Goal: Check status: Check status

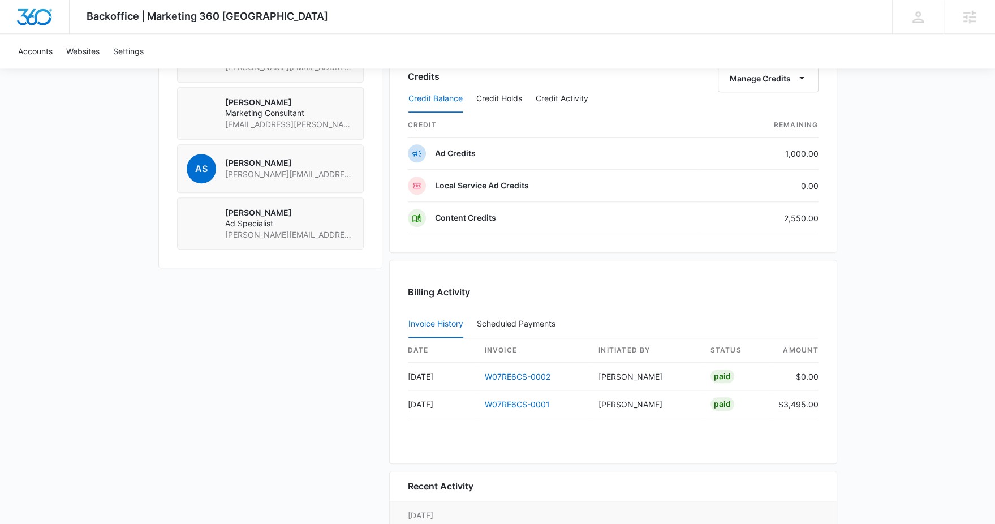
scroll to position [898, 0]
click at [512, 400] on link "W07RE6CS-0001" at bounding box center [517, 405] width 65 height 10
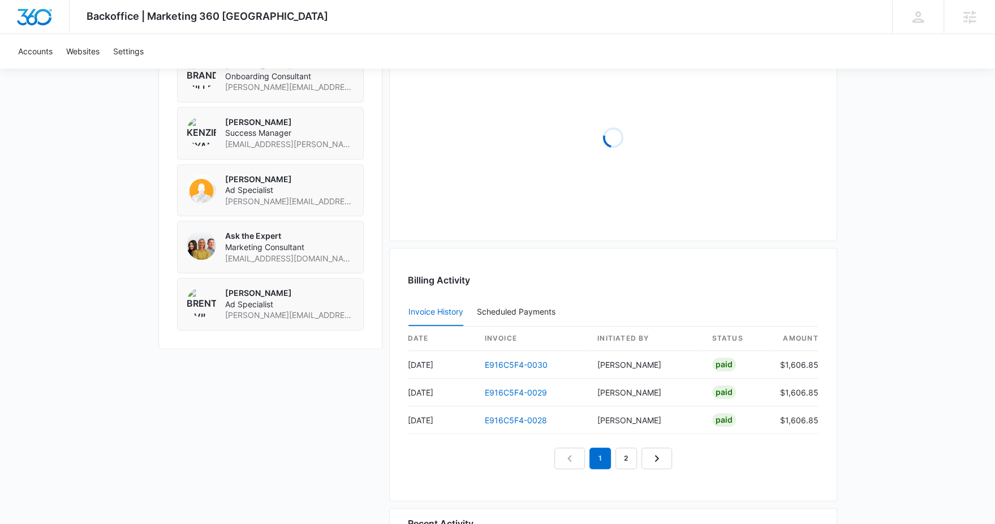
scroll to position [878, 0]
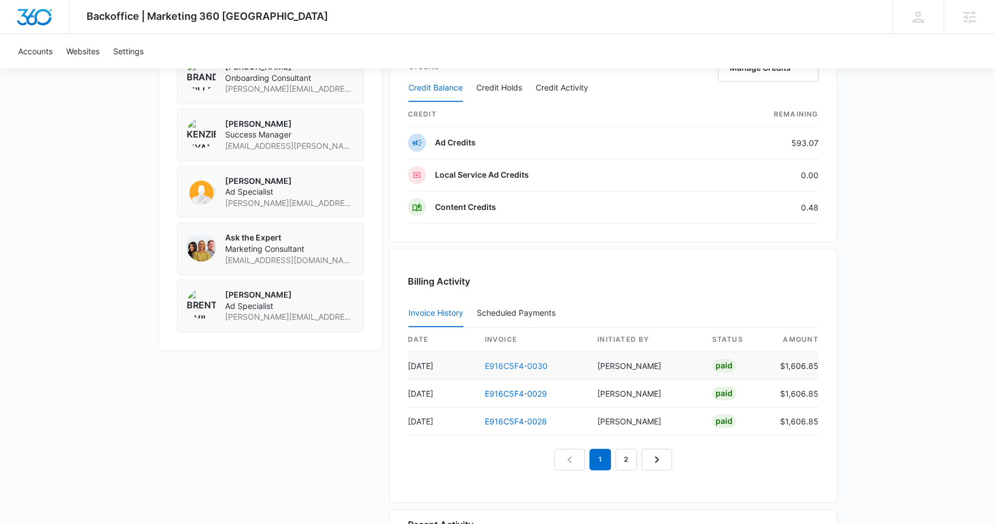
click at [504, 361] on link "E916C5F4-0030" at bounding box center [516, 366] width 63 height 10
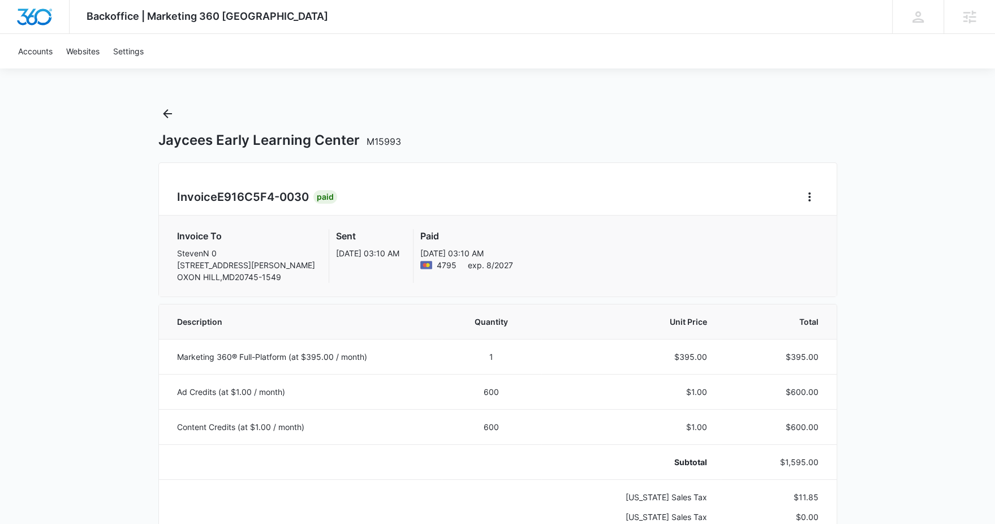
scroll to position [24, 0]
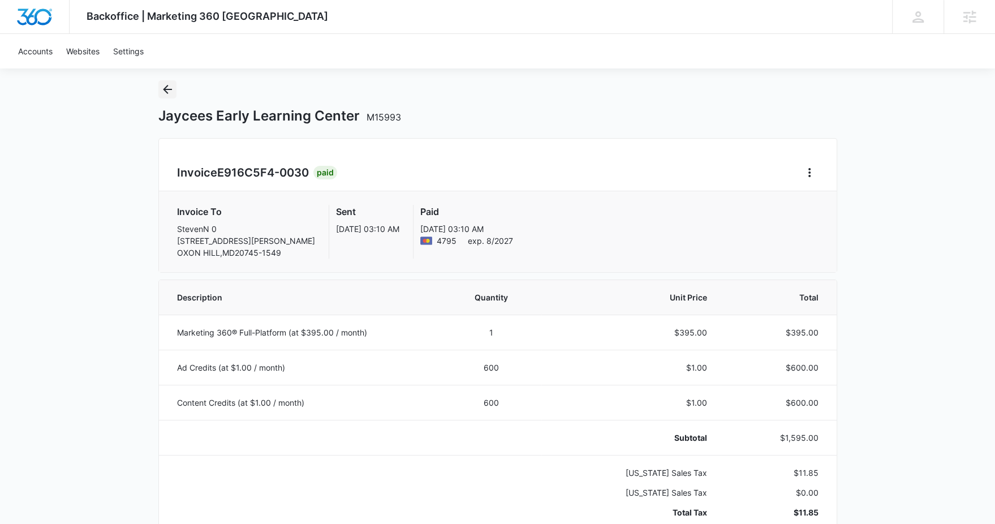
click at [163, 92] on icon "Back" at bounding box center [168, 90] width 14 height 14
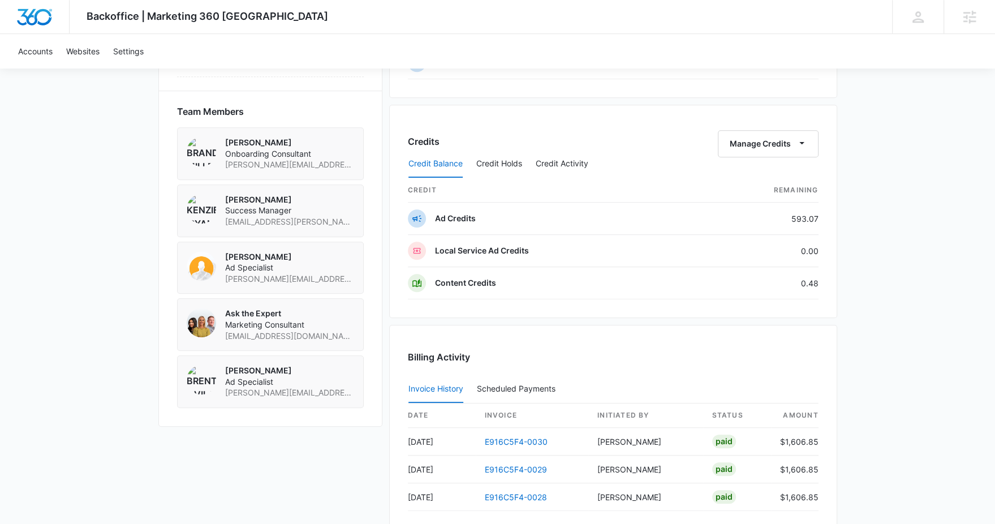
scroll to position [779, 0]
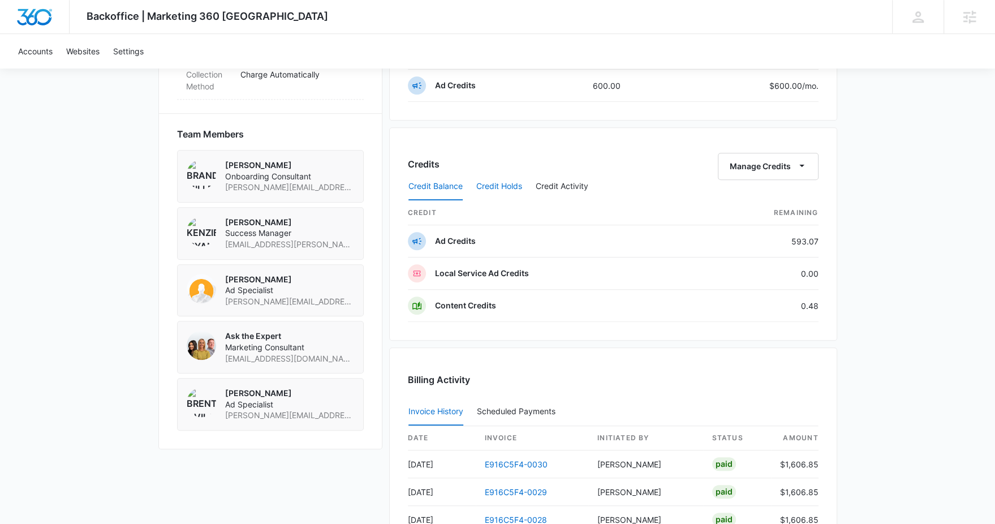
click at [503, 177] on button "Credit Holds" at bounding box center [499, 186] width 46 height 27
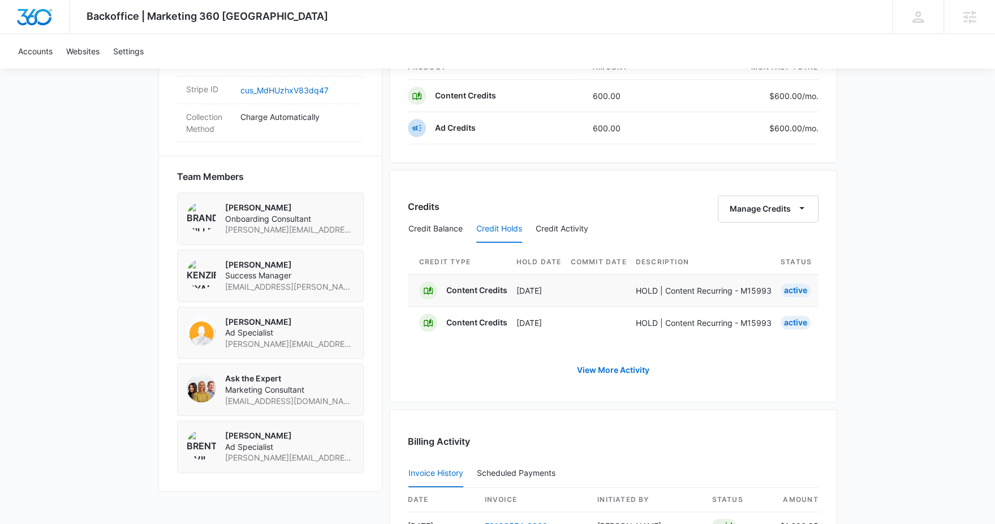
scroll to position [739, 0]
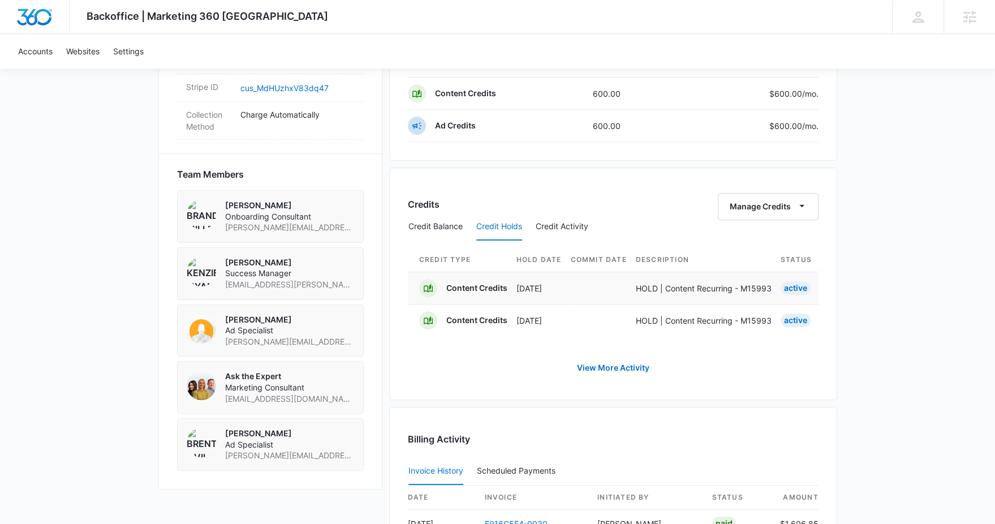
click at [577, 283] on td at bounding box center [603, 287] width 65 height 32
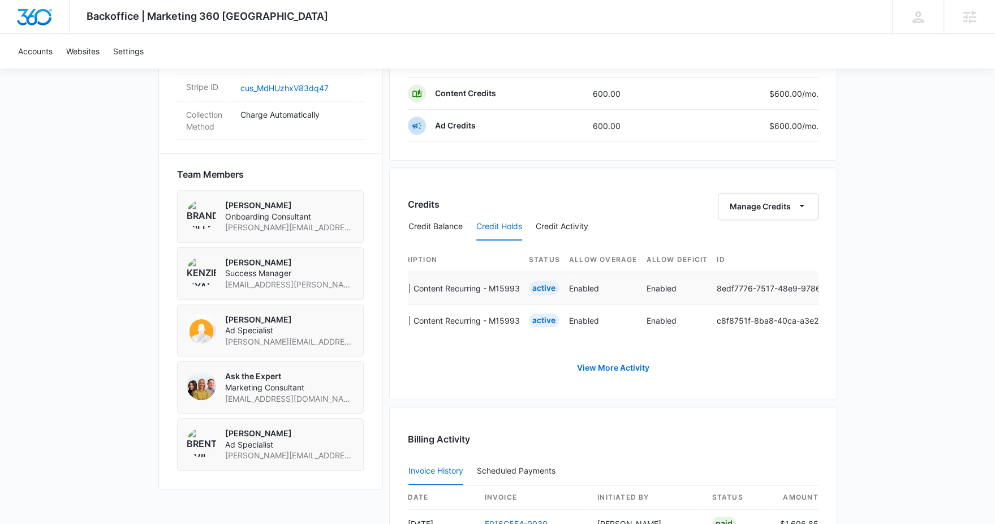
scroll to position [0, 0]
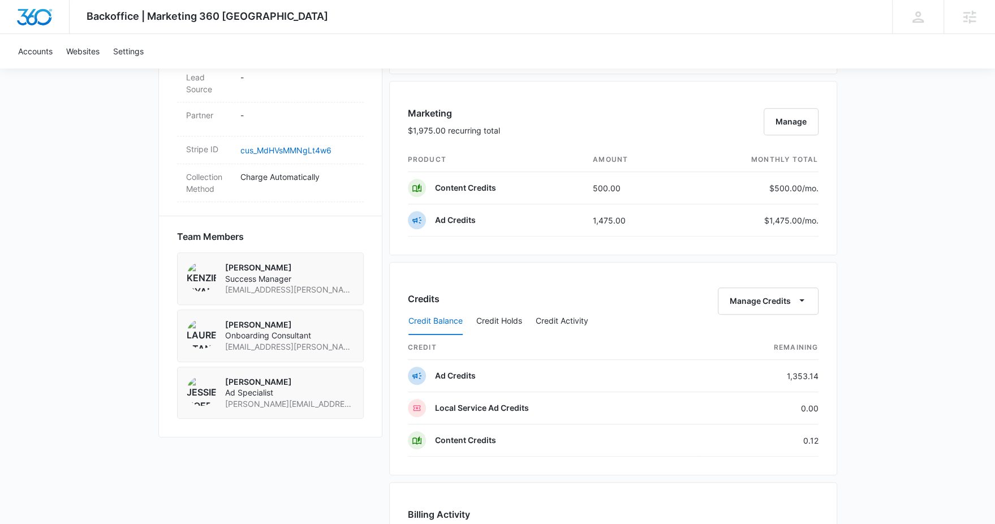
scroll to position [672, 0]
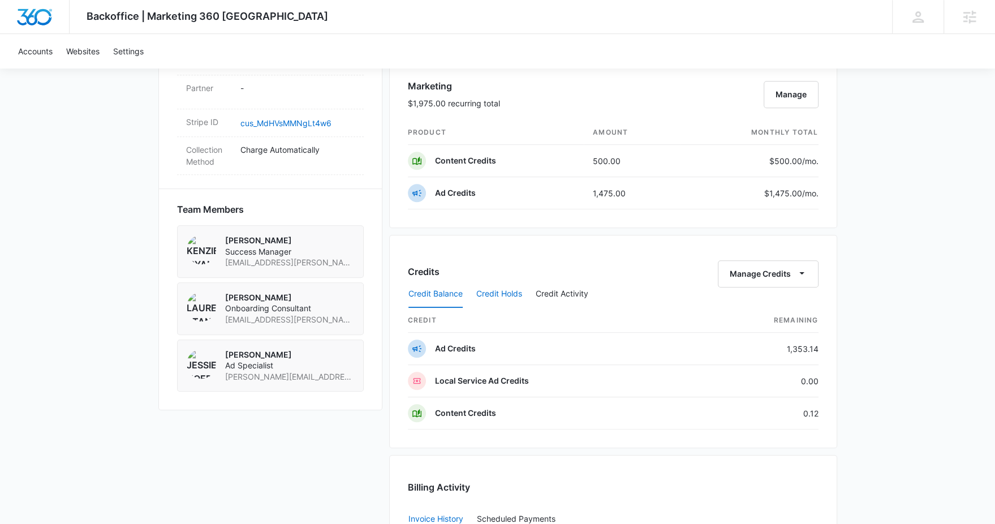
click at [496, 285] on button "Credit Holds" at bounding box center [499, 293] width 46 height 27
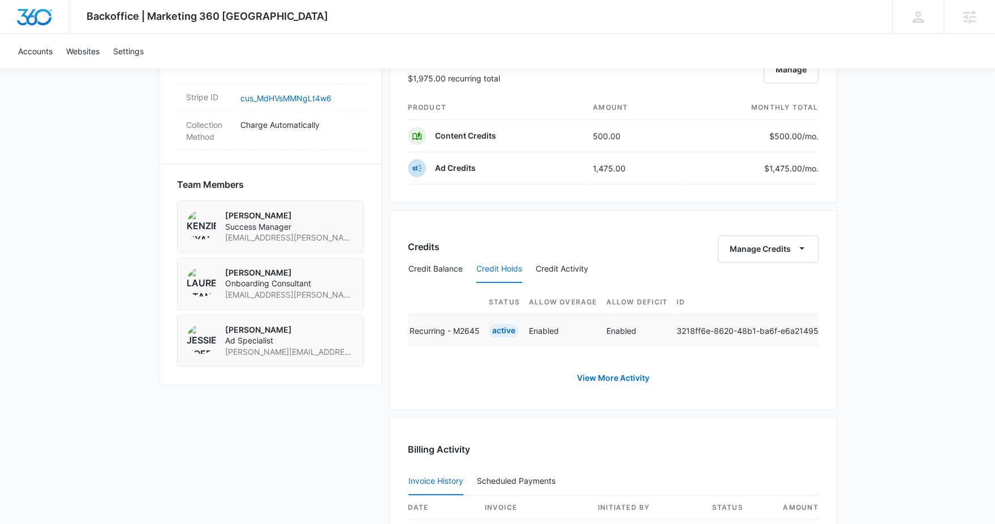
scroll to position [0, 448]
